Goal: Task Accomplishment & Management: Manage account settings

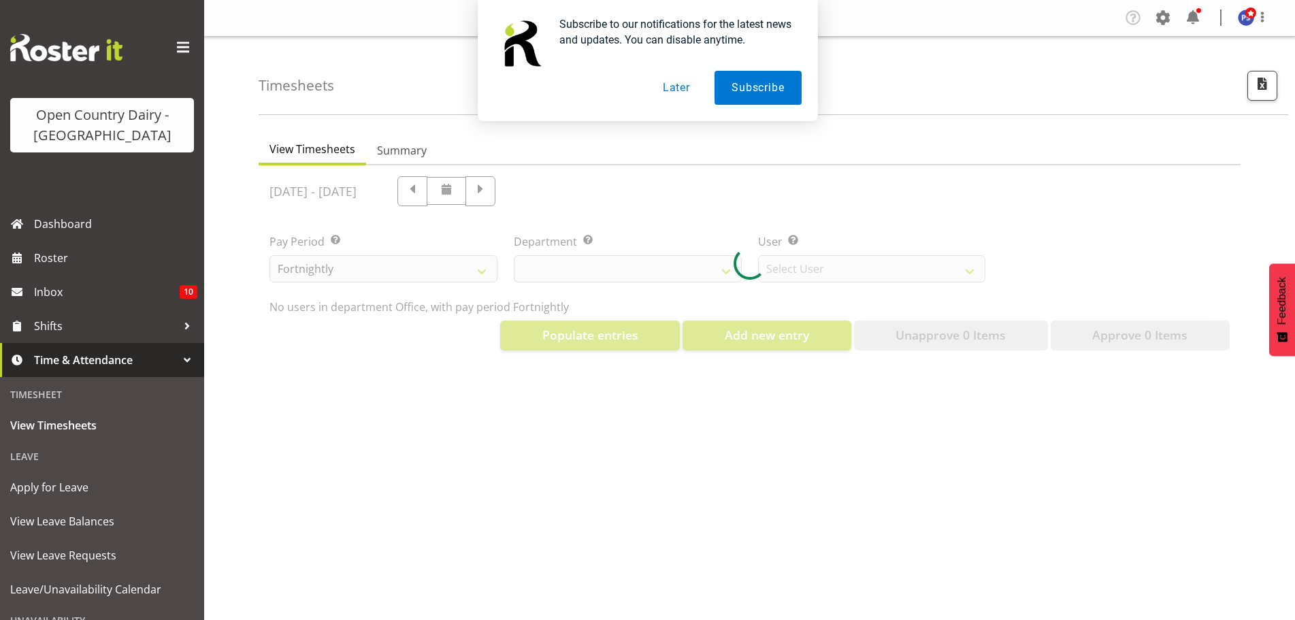
click at [682, 89] on button "Later" at bounding box center [676, 88] width 61 height 34
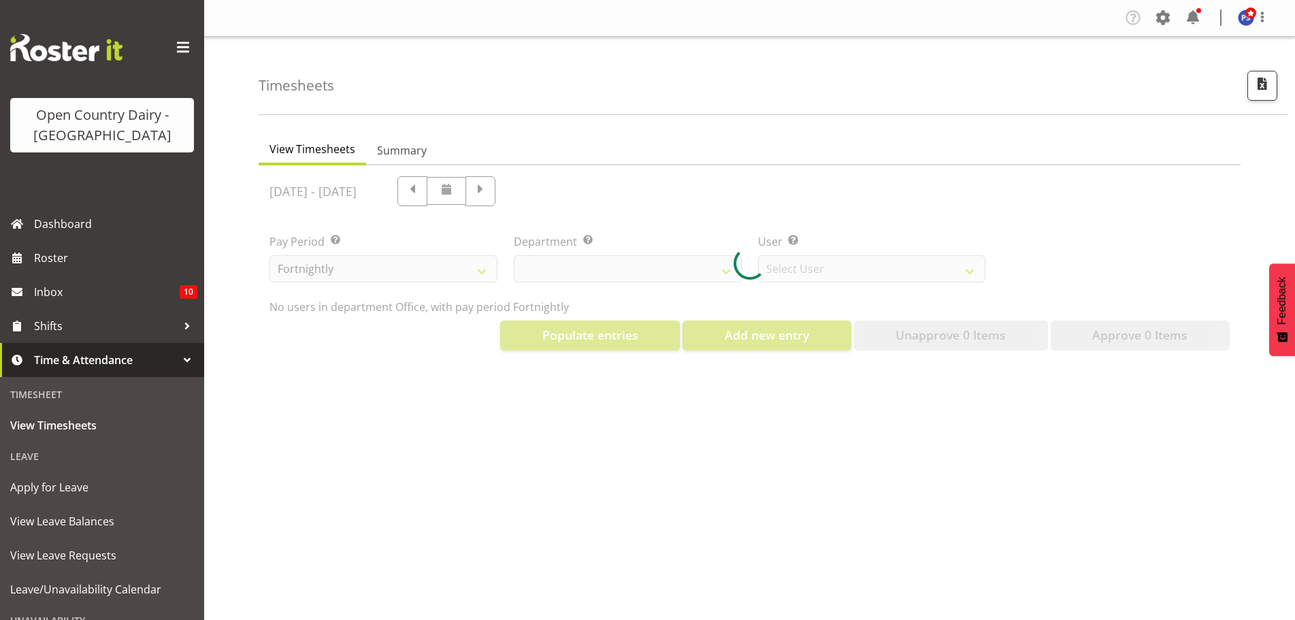
select select "699"
select select "8449"
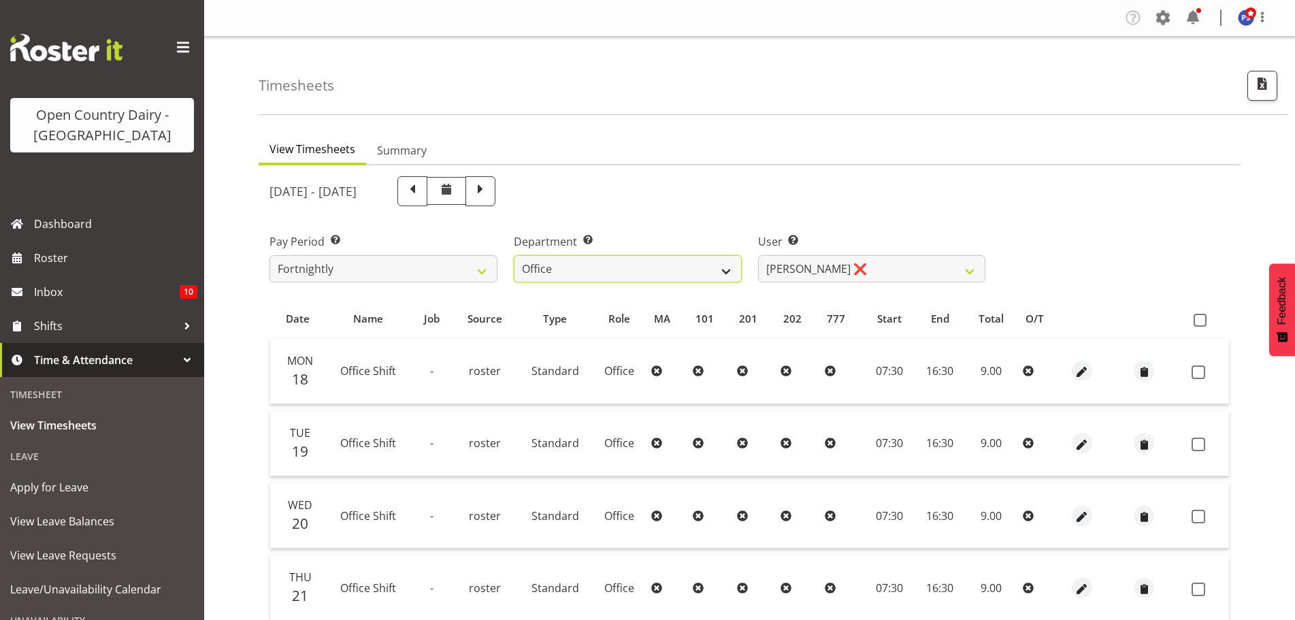
click at [724, 269] on select "734 735 736 737 738 739 851 852 853 854 855 856 858 861 862 865 868 869 870 873" at bounding box center [628, 268] width 228 height 27
select select "691"
click at [514, 255] on select "734 735 736 737 738 739 851 852 853 854 855 856 858 861 862 865 868 869 870 873" at bounding box center [628, 268] width 228 height 27
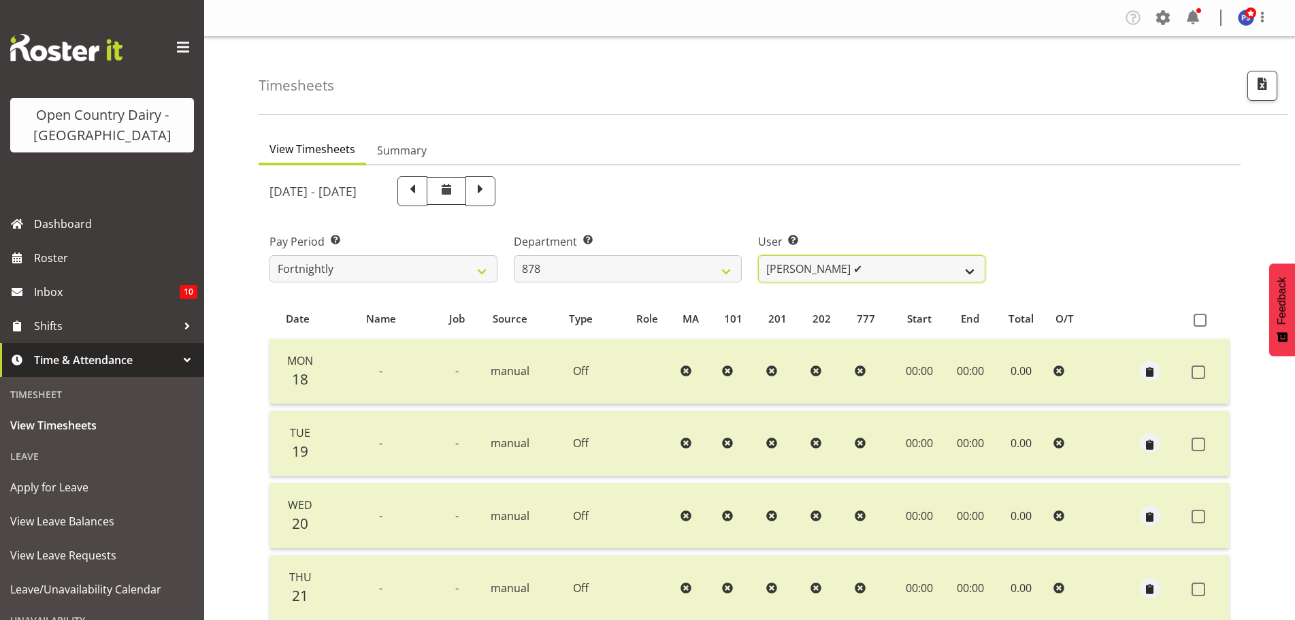
click at [971, 271] on select "[PERSON_NAME] ✔ [PERSON_NAME] ❌ [PERSON_NAME] ✔ [PERSON_NAME][GEOGRAPHIC_DATA] ✔" at bounding box center [872, 268] width 228 height 27
select select "7411"
click at [758, 255] on select "[PERSON_NAME] ✔ [PERSON_NAME] ❌ [PERSON_NAME] ✔ [PERSON_NAME][GEOGRAPHIC_DATA] ✔" at bounding box center [872, 268] width 228 height 27
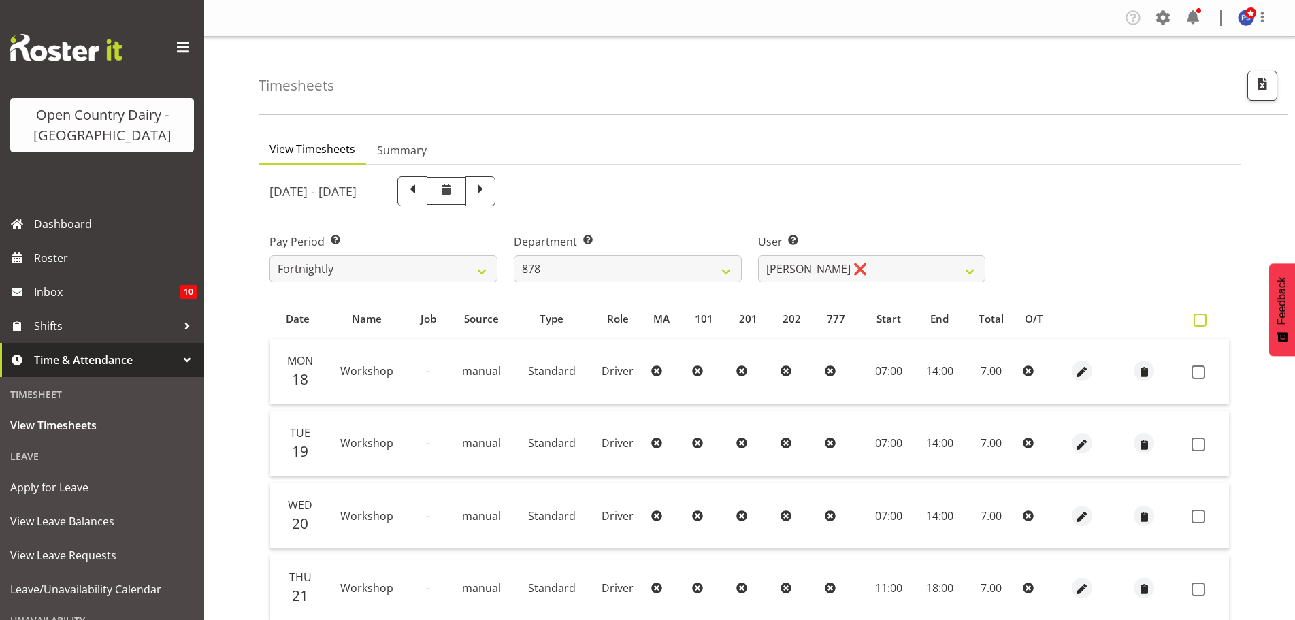
click at [1202, 323] on span at bounding box center [1200, 320] width 13 height 13
click at [1202, 323] on input "checkbox" at bounding box center [1198, 320] width 9 height 9
checkbox input "true"
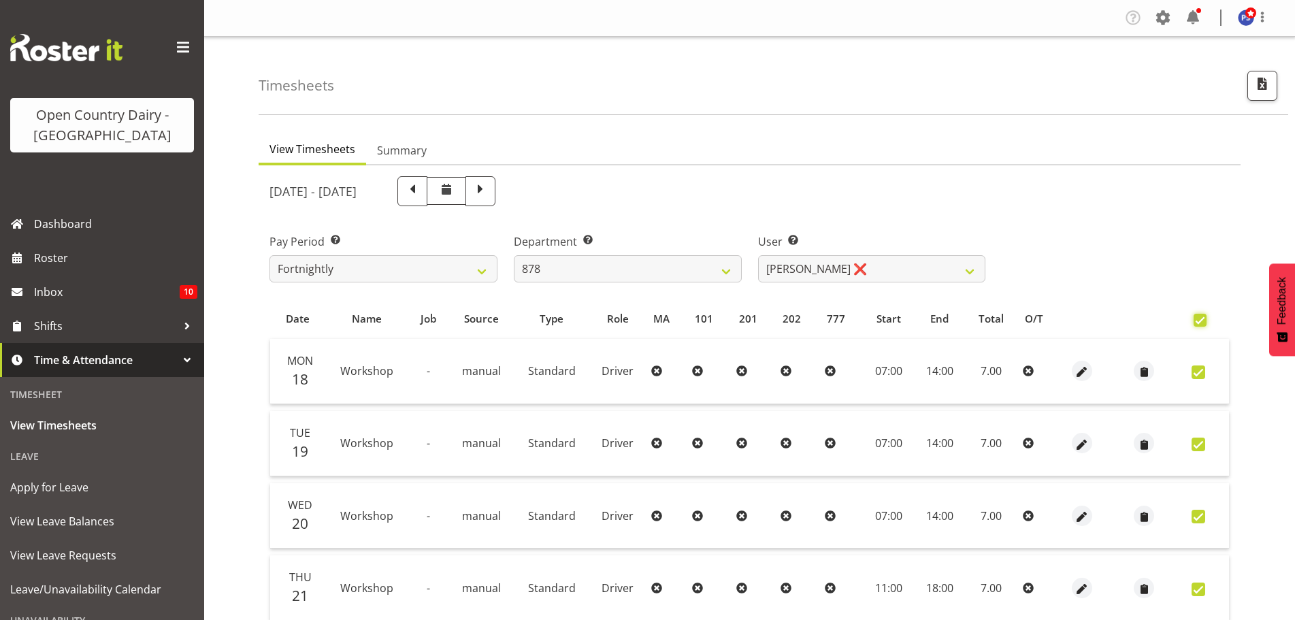
checkbox input "true"
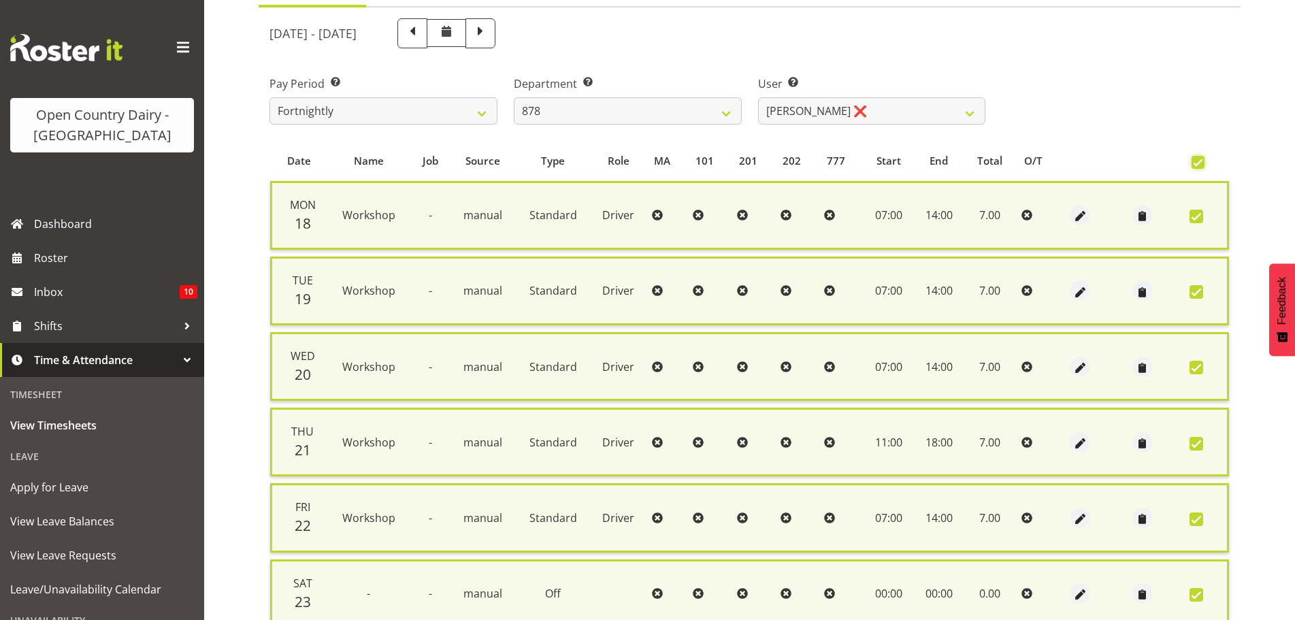
scroll to position [350, 0]
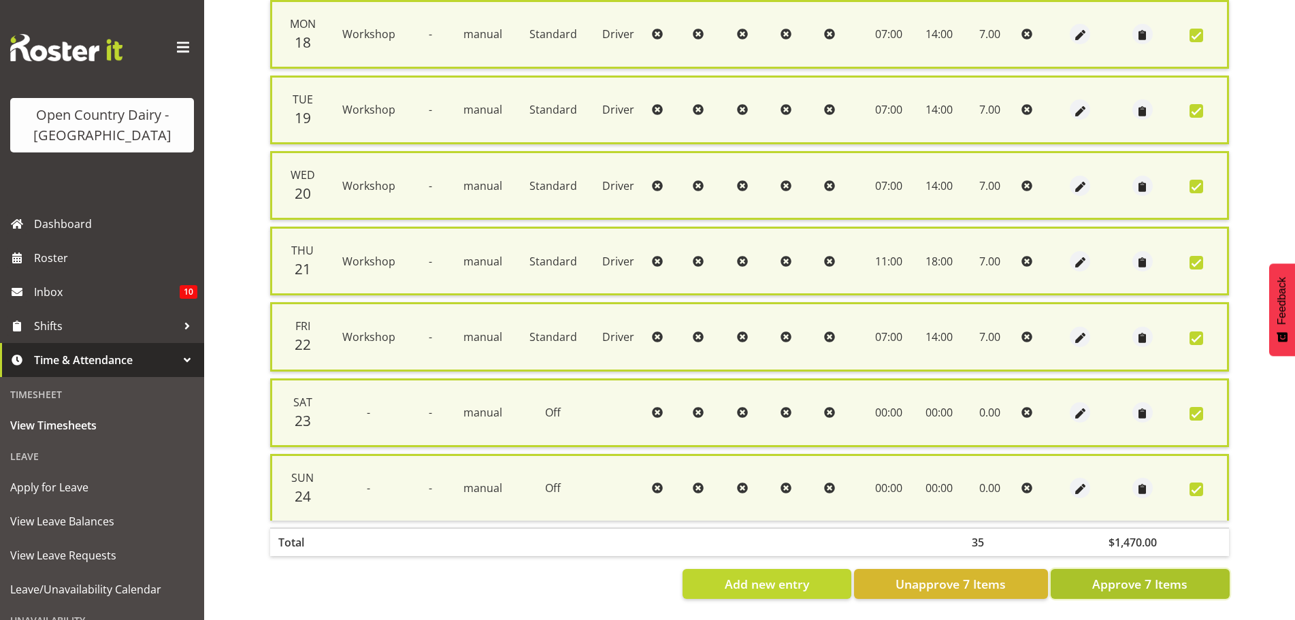
click at [1145, 575] on span "Approve 7 Items" at bounding box center [1139, 584] width 95 height 18
checkbox input "false"
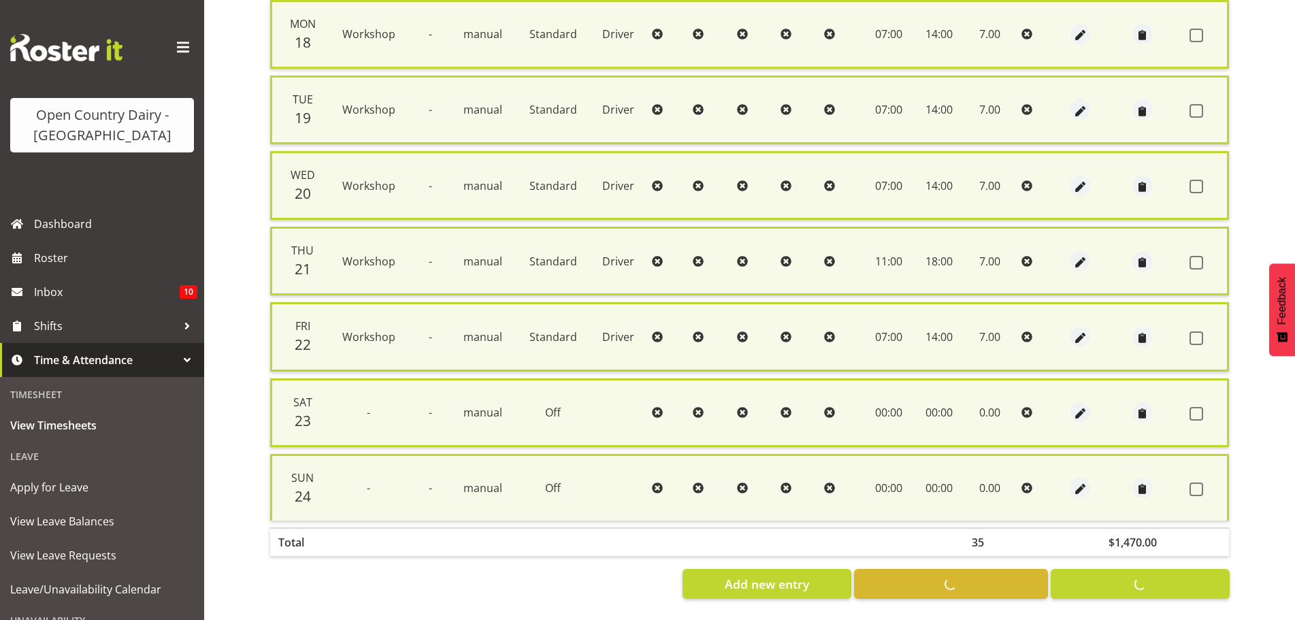
checkbox input "false"
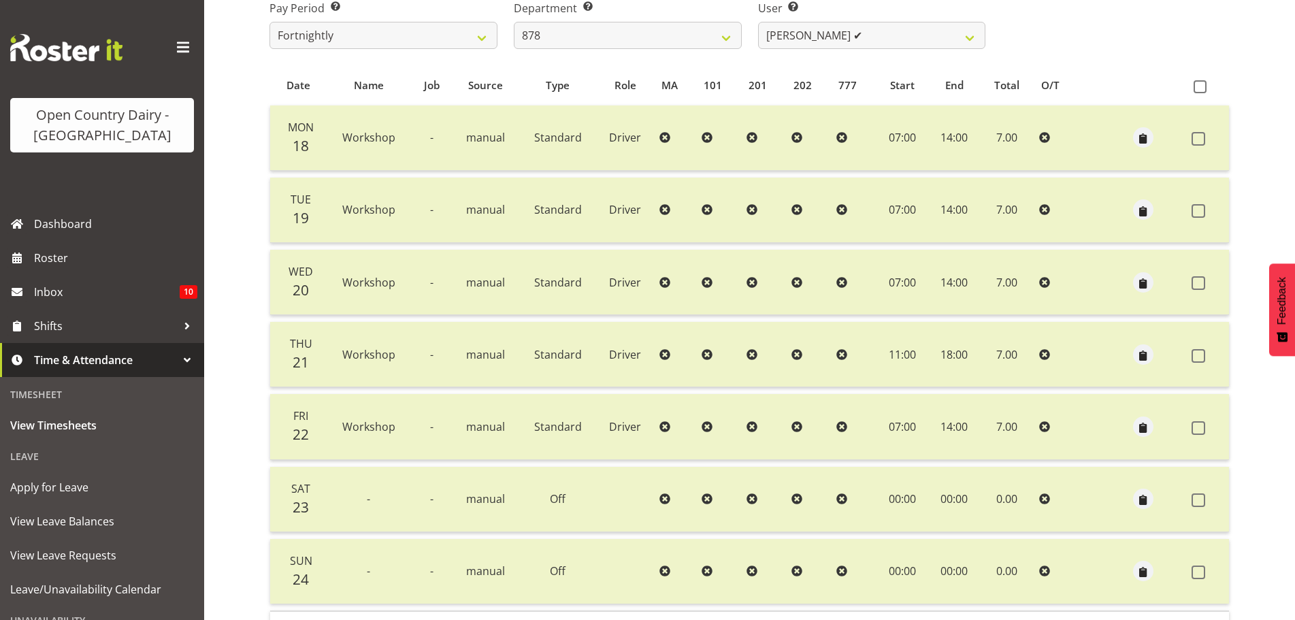
scroll to position [0, 0]
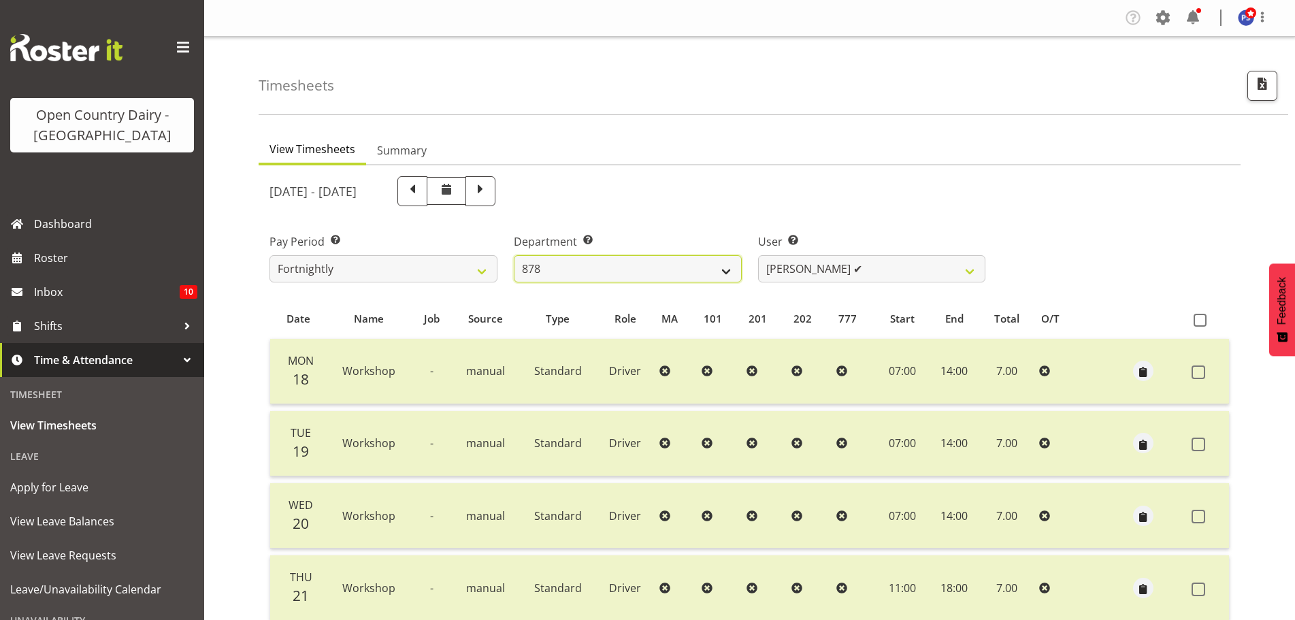
click at [728, 271] on select "734 735 736 737 738 739 851 852 853 854 855 856 858 861 862 865 868 869 870 873" at bounding box center [628, 268] width 228 height 27
select select "671"
click at [514, 255] on select "734 735 736 737 738 739 851 852 853 854 855 856 858 861 862 865 868 869 870 873" at bounding box center [628, 268] width 228 height 27
select select "7395"
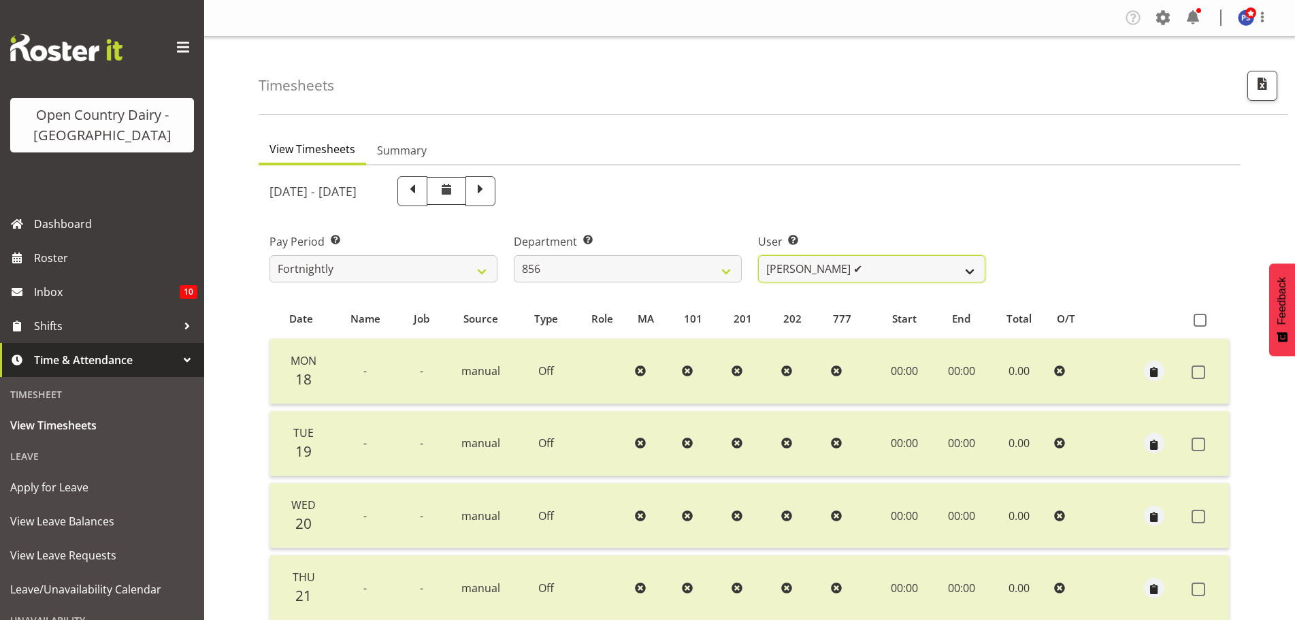
click at [969, 269] on select "[PERSON_NAME] ✔ [PERSON_NAME] ✔ [PERSON_NAME] ✔ [PERSON_NAME] ✔" at bounding box center [872, 268] width 228 height 27
click at [727, 268] on select "734 735 736 737 738 739 851 852 853 854 855 856 858 861 862 865 868 869 870 873" at bounding box center [628, 268] width 228 height 27
click at [514, 255] on select "734 735 736 737 738 739 851 852 853 854 855 856 858 861 862 865 868 869 870 873" at bounding box center [628, 268] width 228 height 27
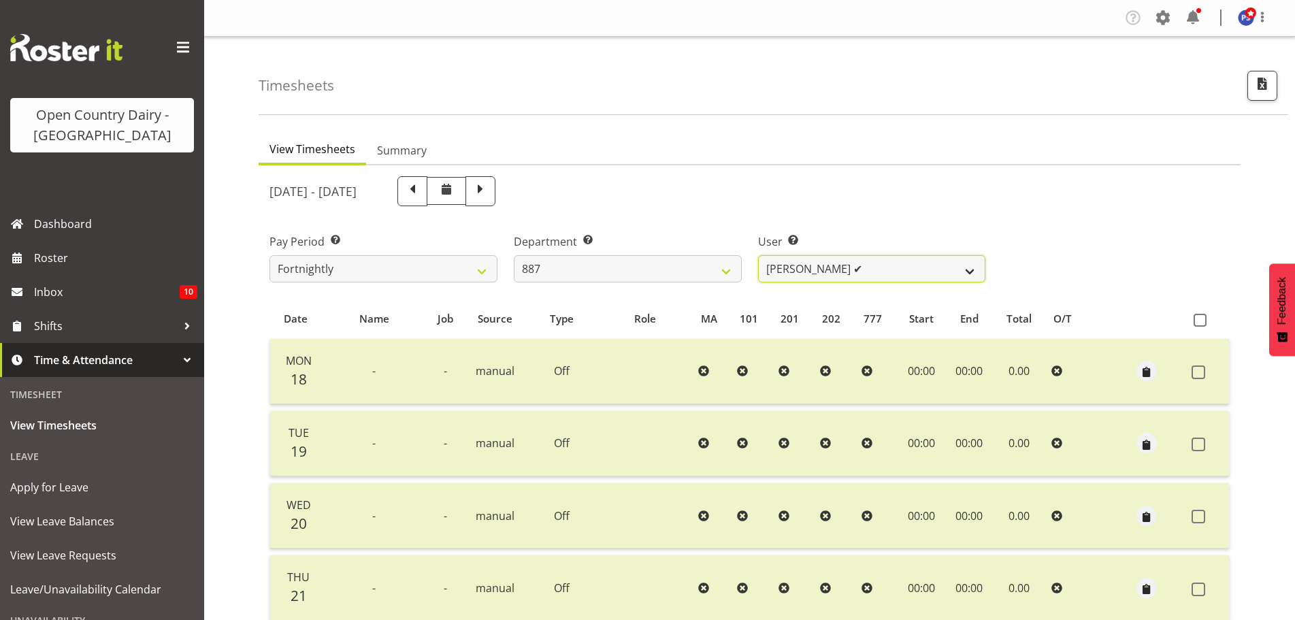
click at [970, 270] on select "[PERSON_NAME] ✔ [PERSON_NAME] ✔ [PERSON_NAME] ✔ [PERSON_NAME] ✔" at bounding box center [872, 268] width 228 height 27
click at [726, 268] on select "734 735 736 737 738 739 851 852 853 854 855 856 858 861 862 865 868 869 870 873" at bounding box center [628, 268] width 228 height 27
click at [514, 255] on select "734 735 736 737 738 739 851 852 853 854 855 856 858 861 862 865 868 869 870 873" at bounding box center [628, 268] width 228 height 27
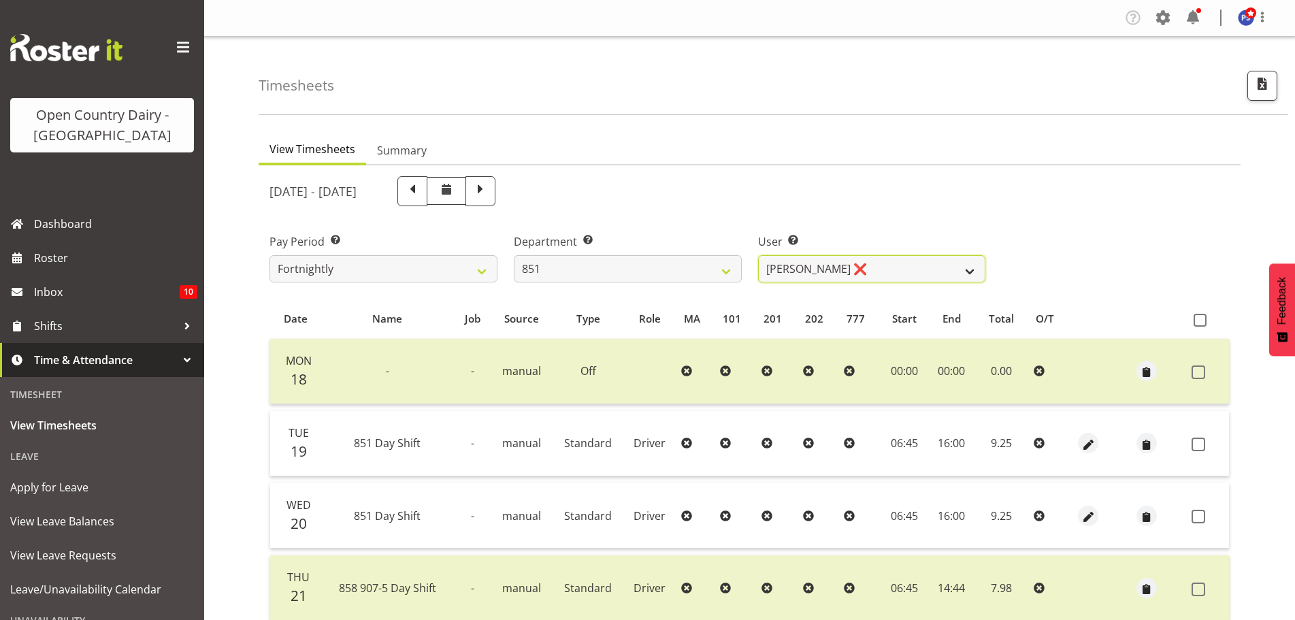
click at [969, 269] on select "[PERSON_NAME] ❌ [PERSON_NAME] ✔ [PERSON_NAME] ✔" at bounding box center [872, 268] width 228 height 27
click at [728, 270] on select "734 735 736 737 738 739 851 852 853 854 855 856 858 861 862 865 868 869 870 873" at bounding box center [628, 268] width 228 height 27
click at [514, 255] on select "734 735 736 737 738 739 851 852 853 854 855 856 858 861 862 865 868 869 870 873" at bounding box center [628, 268] width 228 height 27
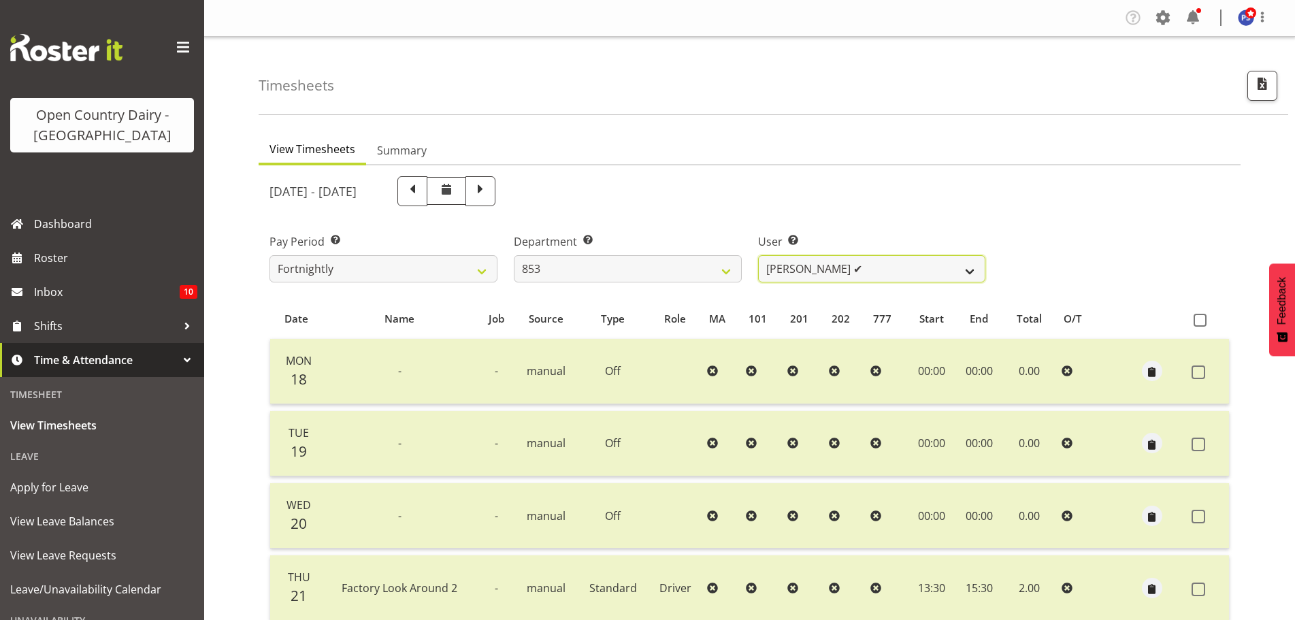
click at [970, 270] on select "[PERSON_NAME] ✔ [PERSON_NAME] ✔ [PERSON_NAME] ✔ [PERSON_NAME] ✔" at bounding box center [872, 268] width 228 height 27
click at [727, 273] on select "734 735 736 737 738 739 851 852 853 854 855 856 858 861 862 865 868 869 870 873" at bounding box center [628, 268] width 228 height 27
select select "668"
click at [514, 255] on select "734 735 736 737 738 739 851 852 853 854 855 856 858 861 862 865 868 869 870 873" at bounding box center [628, 268] width 228 height 27
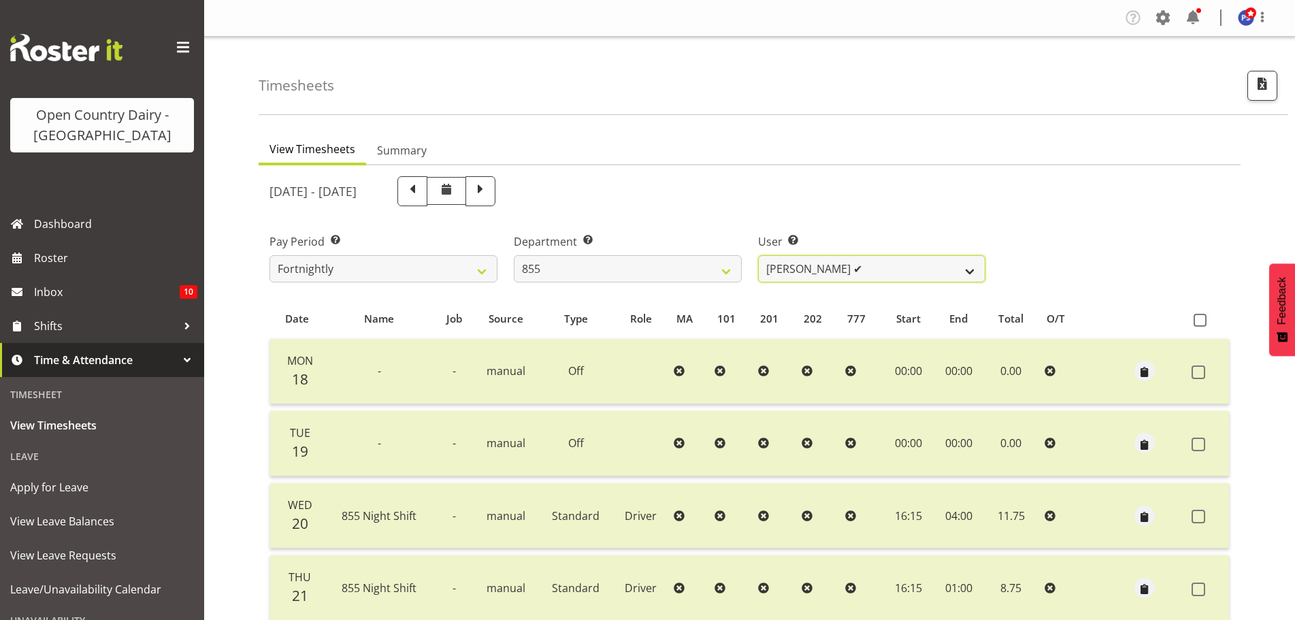
click at [967, 271] on select "[PERSON_NAME] ✔ [PERSON_NAME] ❌ [PERSON_NAME] ✔" at bounding box center [872, 268] width 228 height 27
select select "7374"
click at [758, 255] on select "[PERSON_NAME] ✔ [PERSON_NAME] ❌ [PERSON_NAME] ✔" at bounding box center [872, 268] width 228 height 27
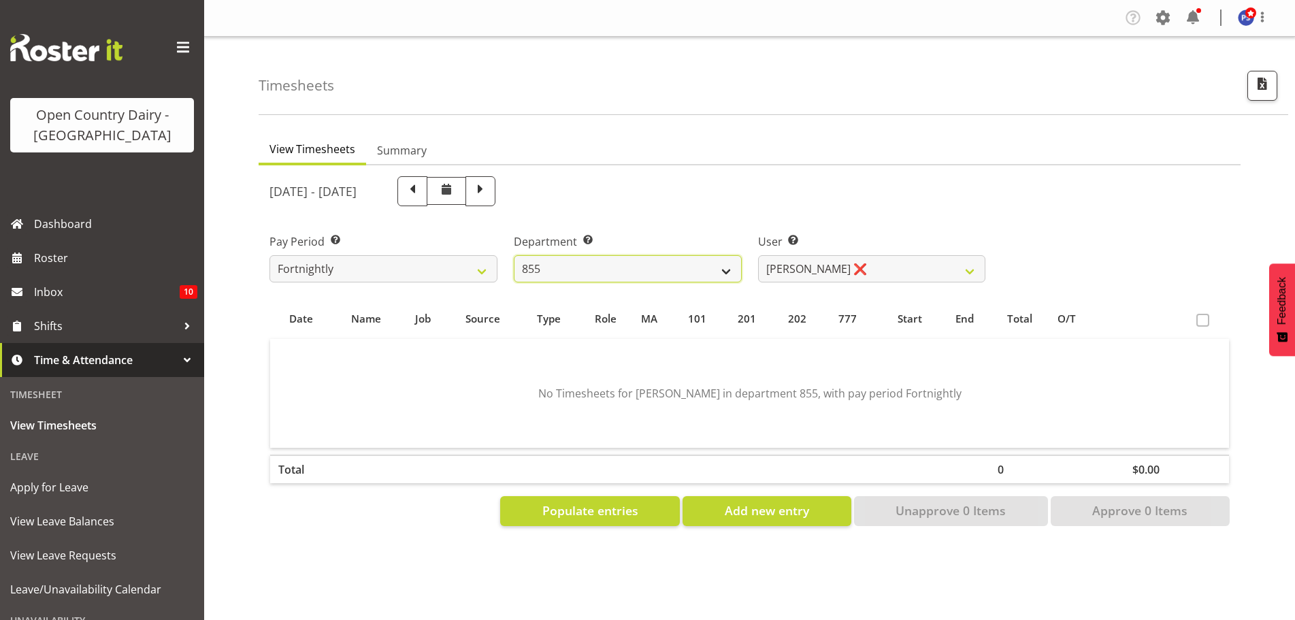
click at [726, 271] on select "734 735 736 737 738 739 851 852 853 854 855 856 858 861 862 865 868 869 870 873" at bounding box center [628, 268] width 228 height 27
select select "671"
click at [514, 255] on select "734 735 736 737 738 739 851 852 853 854 855 856 858 861 862 865 868 869 870 873" at bounding box center [628, 268] width 228 height 27
select select "7395"
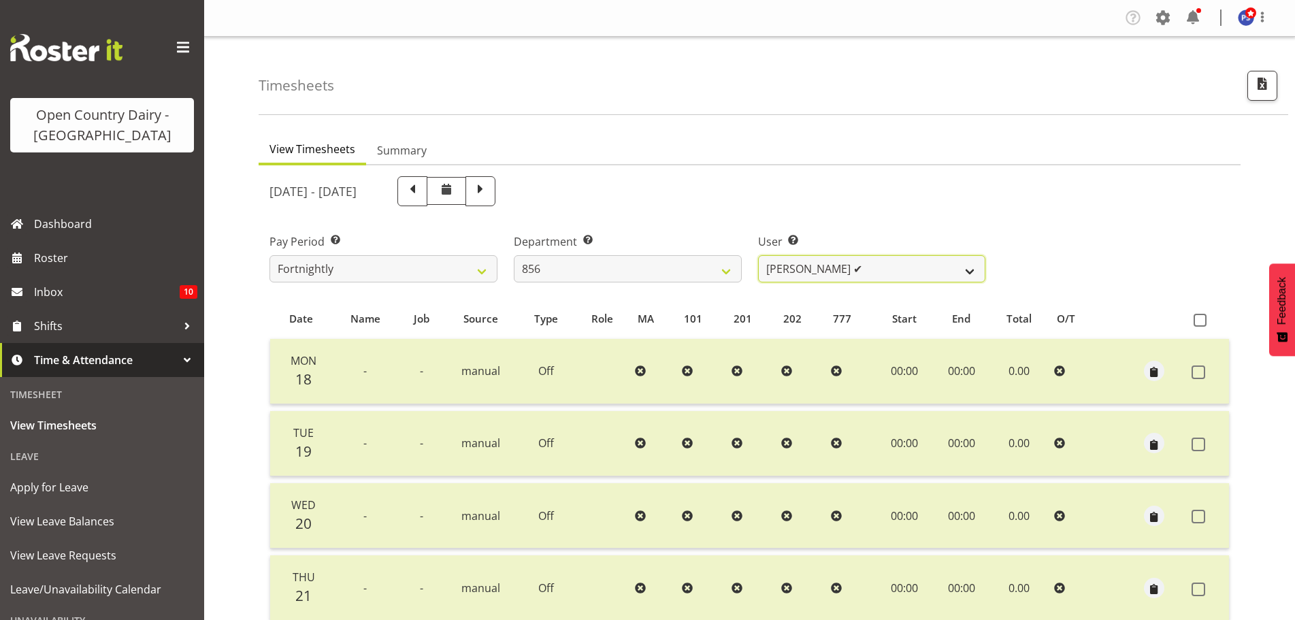
click at [967, 266] on select "[PERSON_NAME] ✔ [PERSON_NAME] ✔ [PERSON_NAME] ✔ [PERSON_NAME] ✔" at bounding box center [872, 268] width 228 height 27
click at [729, 268] on select "734 735 736 737 738 739 851 852 853 854 855 856 858 861 862 865 868 869 870 873" at bounding box center [628, 268] width 228 height 27
click at [514, 255] on select "734 735 736 737 738 739 851 852 853 854 855 856 858 861 862 865 868 869 870 873" at bounding box center [628, 268] width 228 height 27
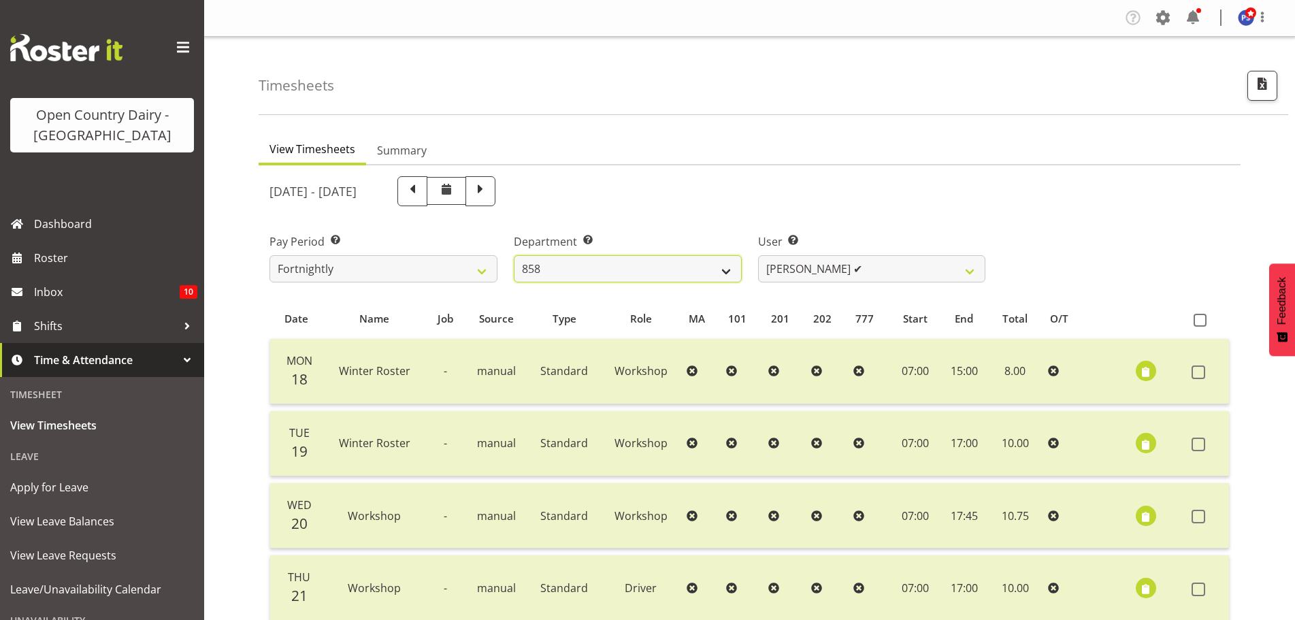
click at [730, 265] on select "734 735 736 737 738 739 851 852 853 854 855 856 858 861 862 865 868 869 870 873" at bounding box center [628, 268] width 228 height 27
select select "701"
click at [514, 255] on select "734 735 736 737 738 739 851 852 853 854 855 856 858 861 862 865 868 869 870 873" at bounding box center [628, 268] width 228 height 27
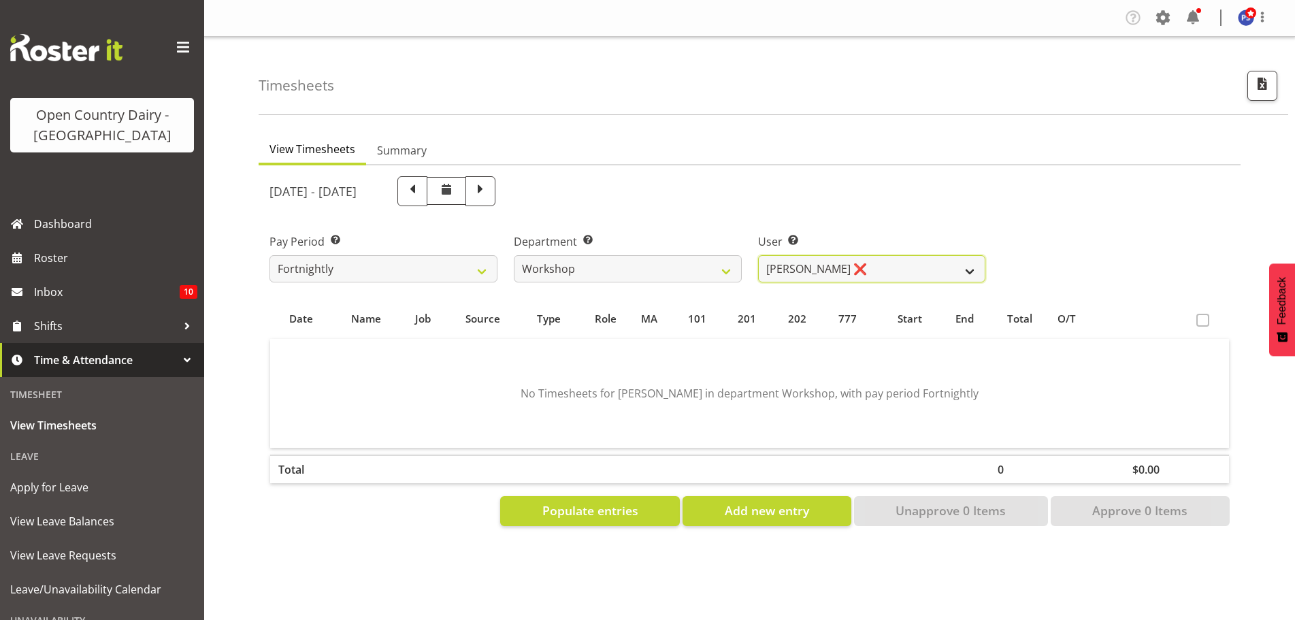
click at [969, 270] on select "[PERSON_NAME] ❌ [PERSON_NAME] ❌ [PERSON_NAME] ❌" at bounding box center [872, 268] width 228 height 27
select select "7442"
click at [758, 255] on select "[PERSON_NAME] ❌ [PERSON_NAME] ❌ [PERSON_NAME] ❌" at bounding box center [872, 268] width 228 height 27
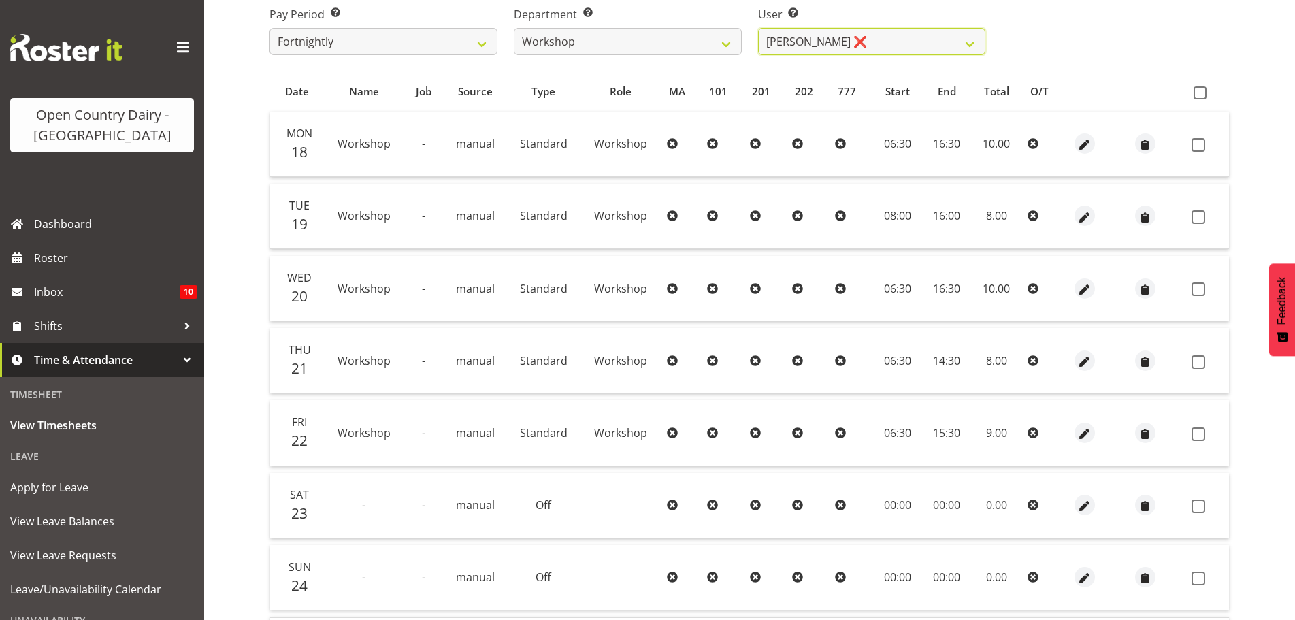
scroll to position [260, 0]
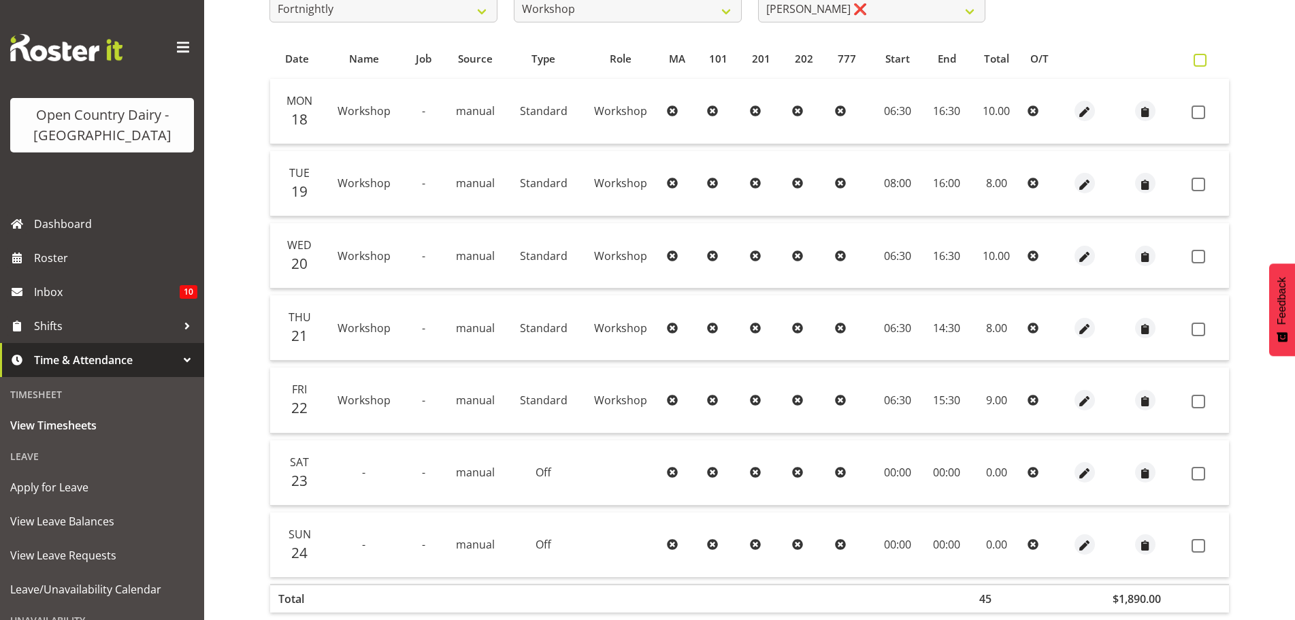
click at [1204, 61] on span at bounding box center [1200, 60] width 13 height 13
click at [1202, 61] on input "checkbox" at bounding box center [1198, 60] width 9 height 9
checkbox input "true"
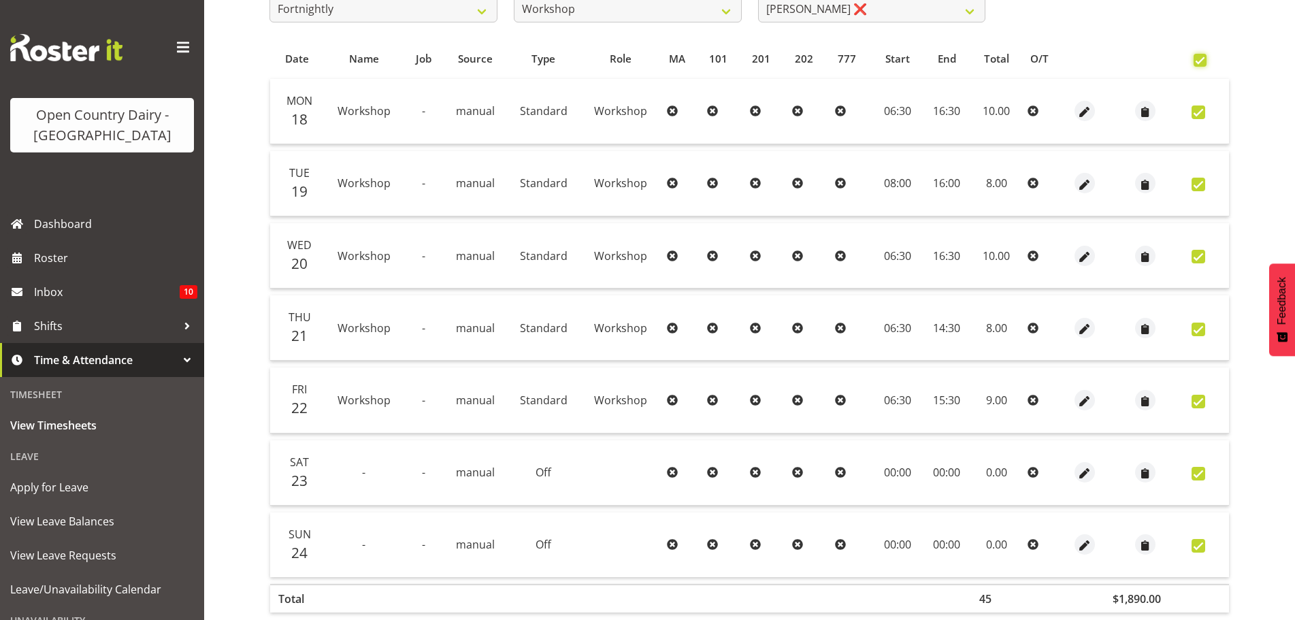
checkbox input "true"
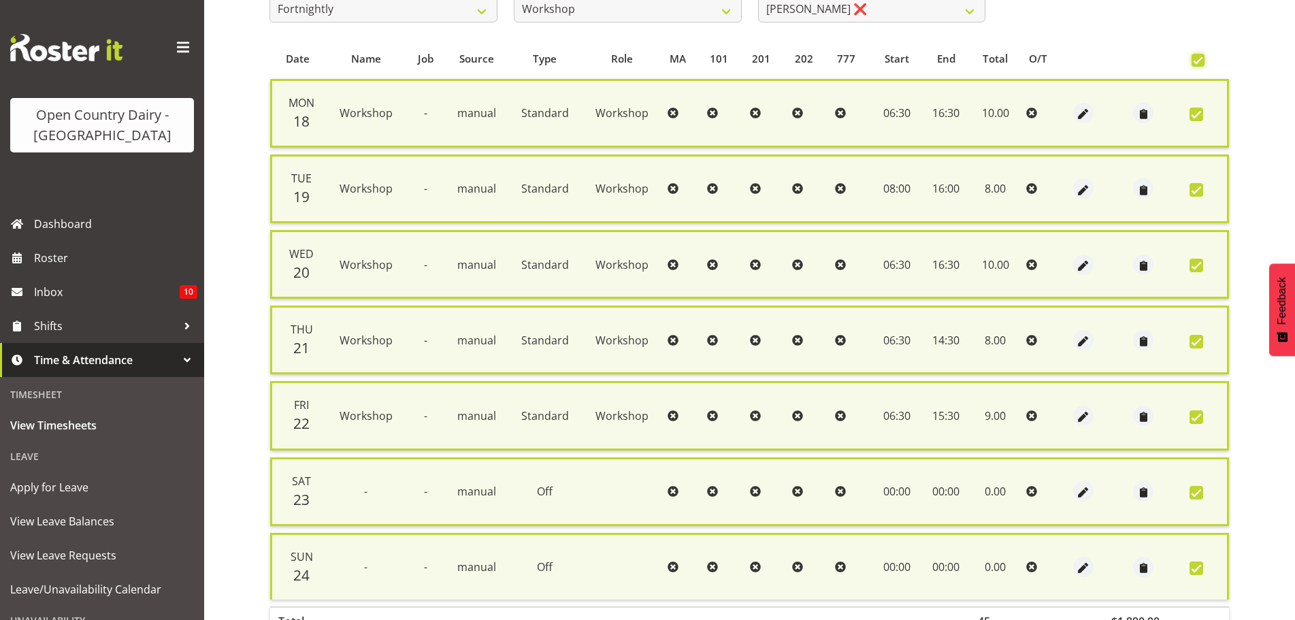
scroll to position [350, 0]
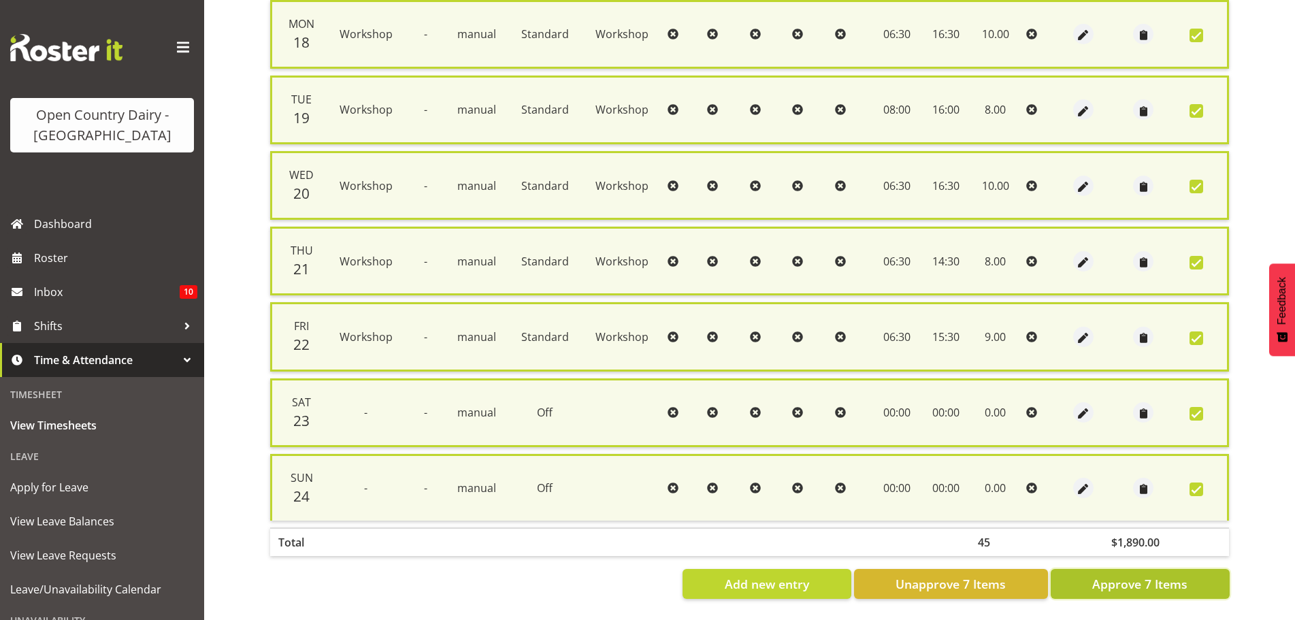
click at [1123, 575] on span "Approve 7 Items" at bounding box center [1139, 584] width 95 height 18
checkbox input "false"
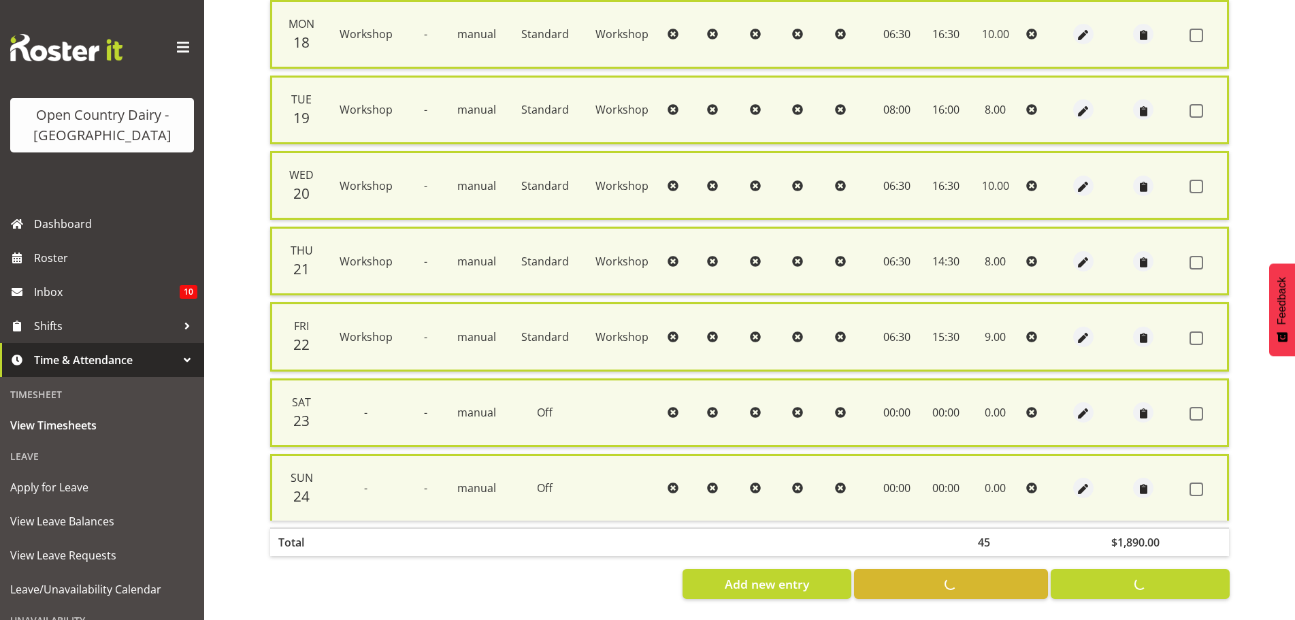
checkbox input "false"
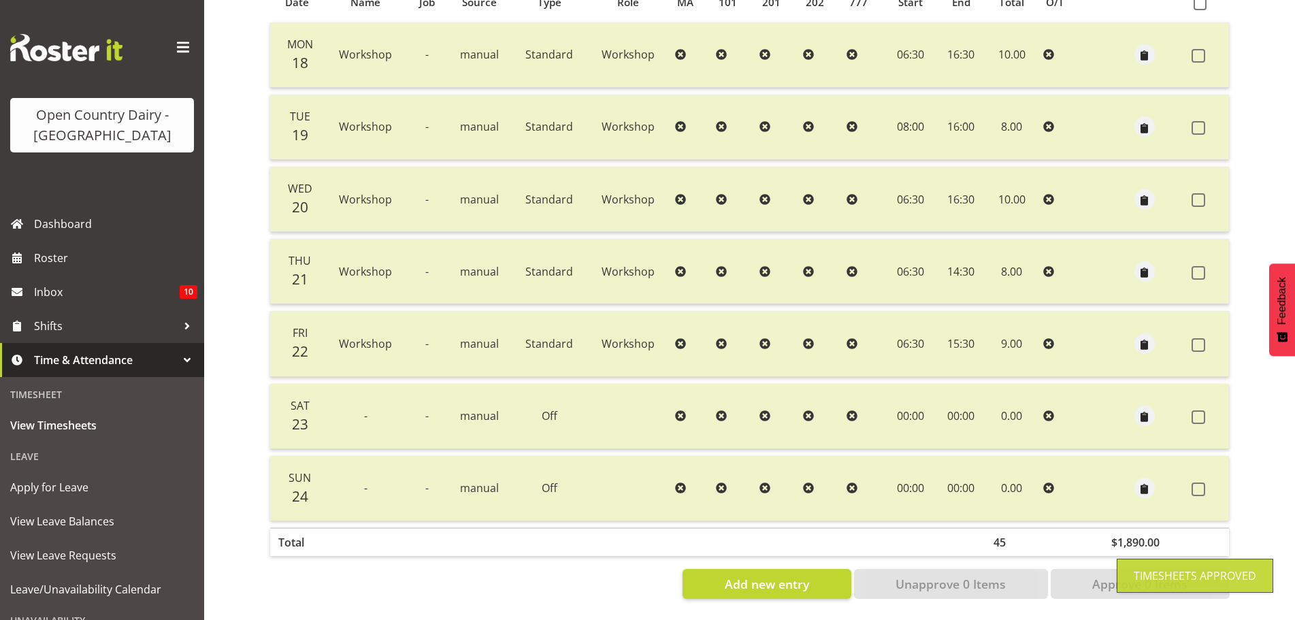
scroll to position [56, 0]
